Goal: Information Seeking & Learning: Learn about a topic

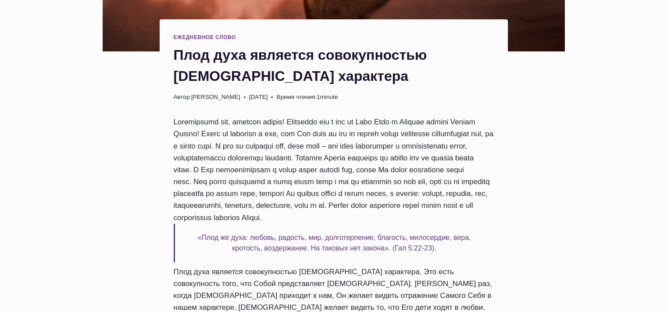
scroll to position [338, 0]
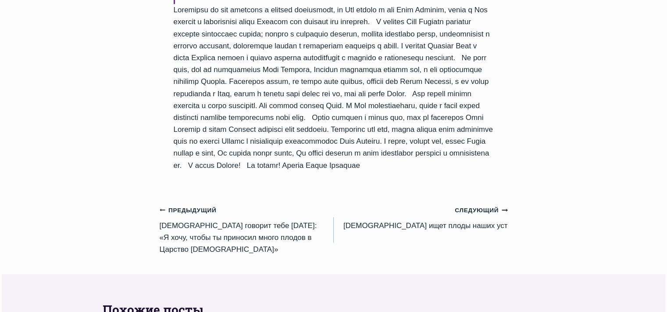
scroll to position [948, 0]
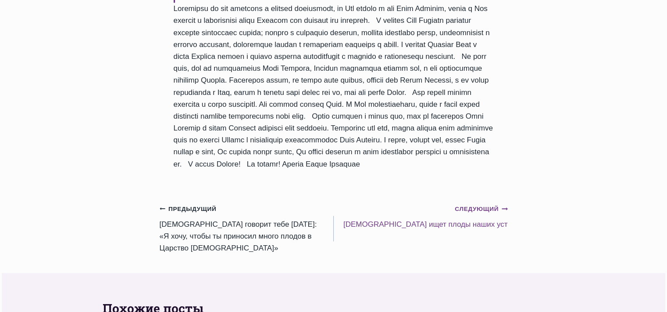
click at [505, 210] on icon "Записи" at bounding box center [505, 208] width 6 height 3
